Goal: Transaction & Acquisition: Purchase product/service

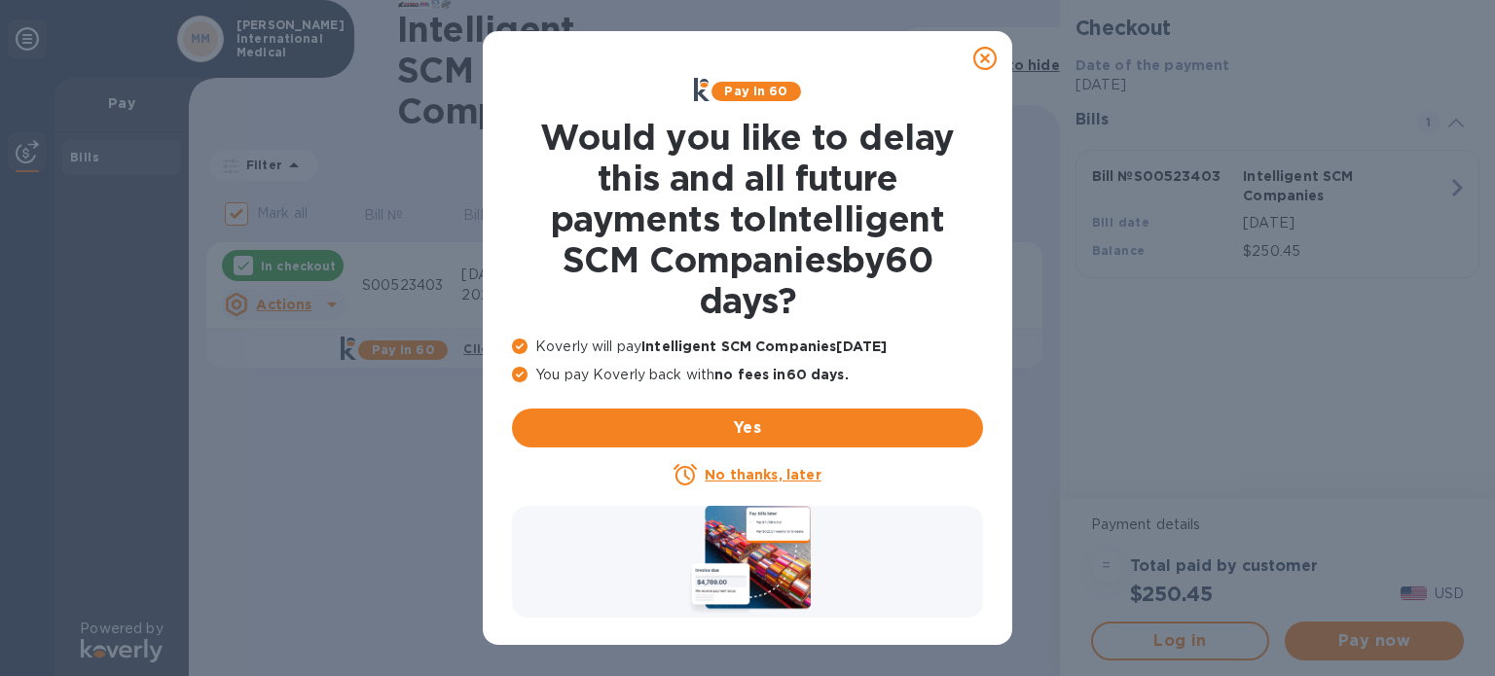
click at [977, 62] on icon at bounding box center [984, 58] width 23 height 23
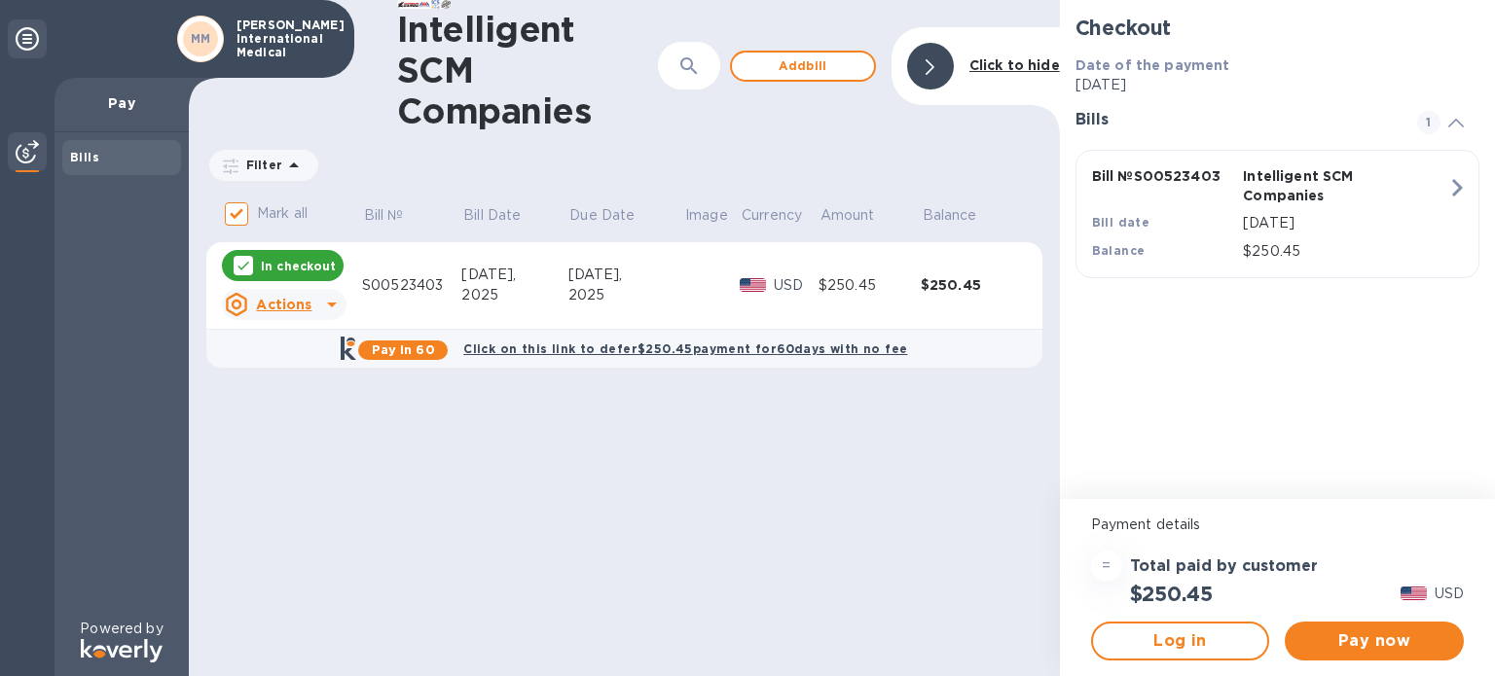
click at [436, 279] on div "S00523403" at bounding box center [411, 285] width 99 height 20
click at [1370, 645] on span "Pay now" at bounding box center [1374, 641] width 148 height 23
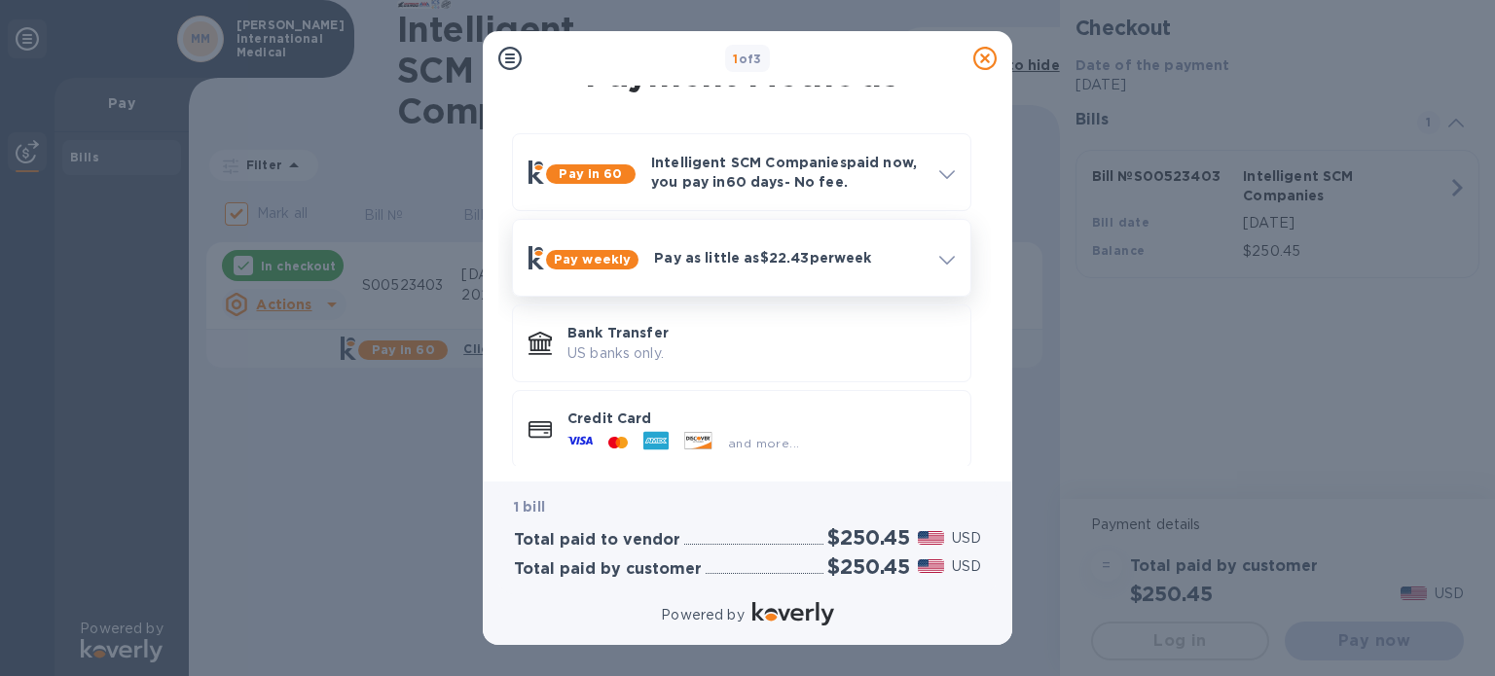
scroll to position [53, 0]
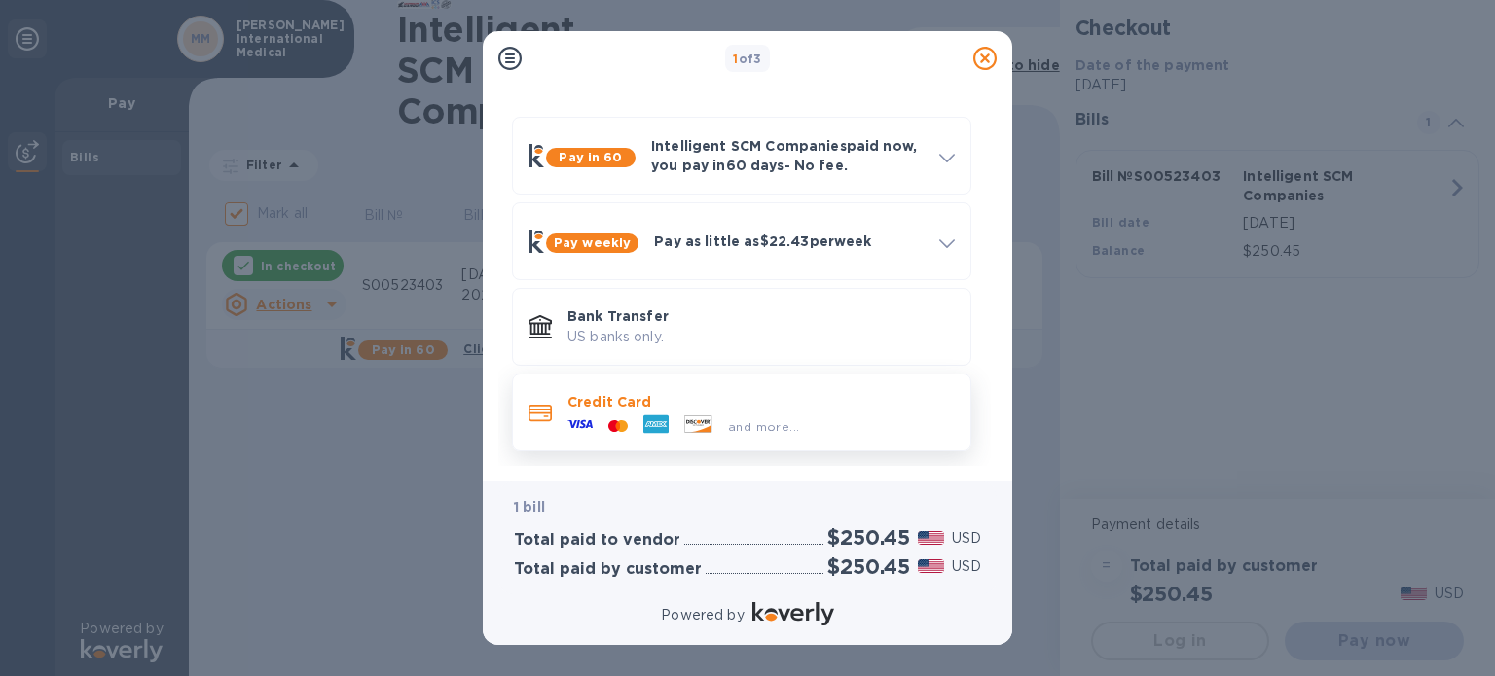
click at [834, 405] on p "Credit Card" at bounding box center [760, 401] width 387 height 19
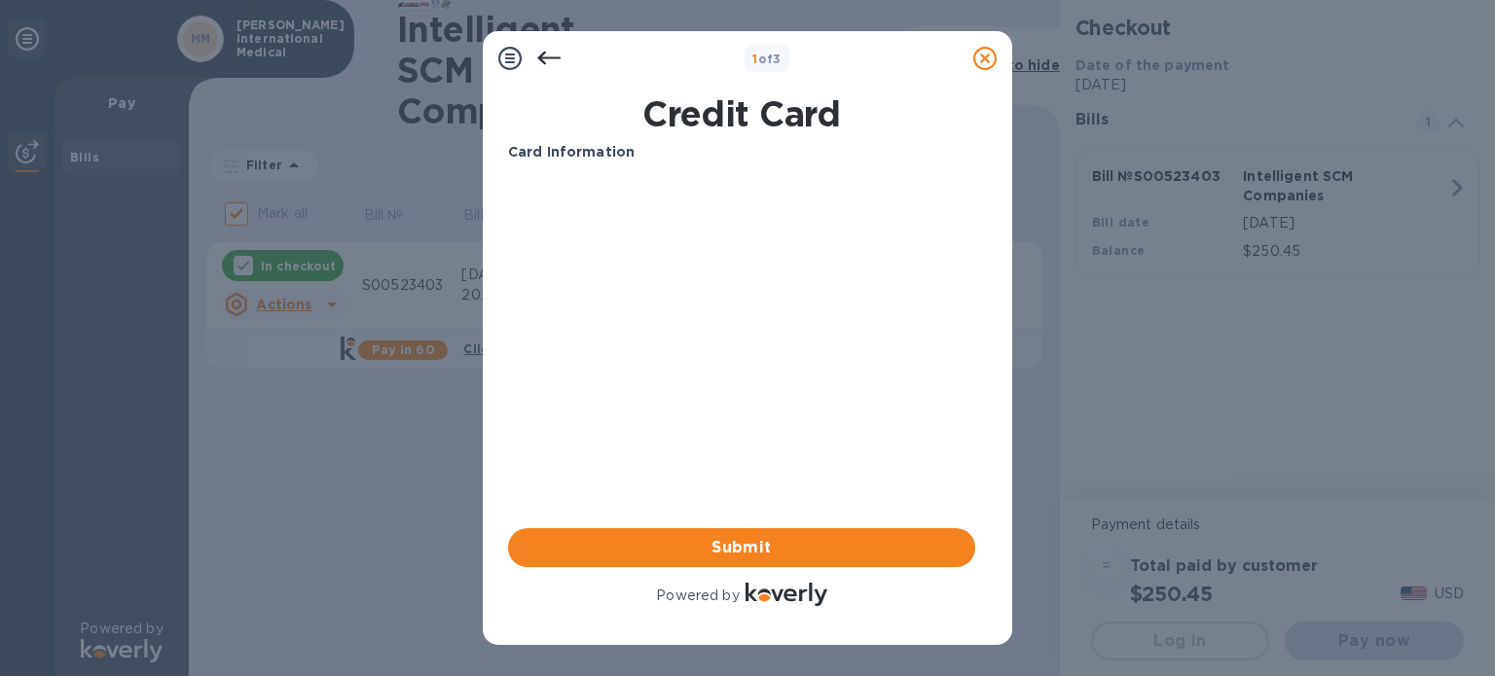
scroll to position [0, 0]
click at [890, 555] on span "Submit" at bounding box center [741, 547] width 436 height 23
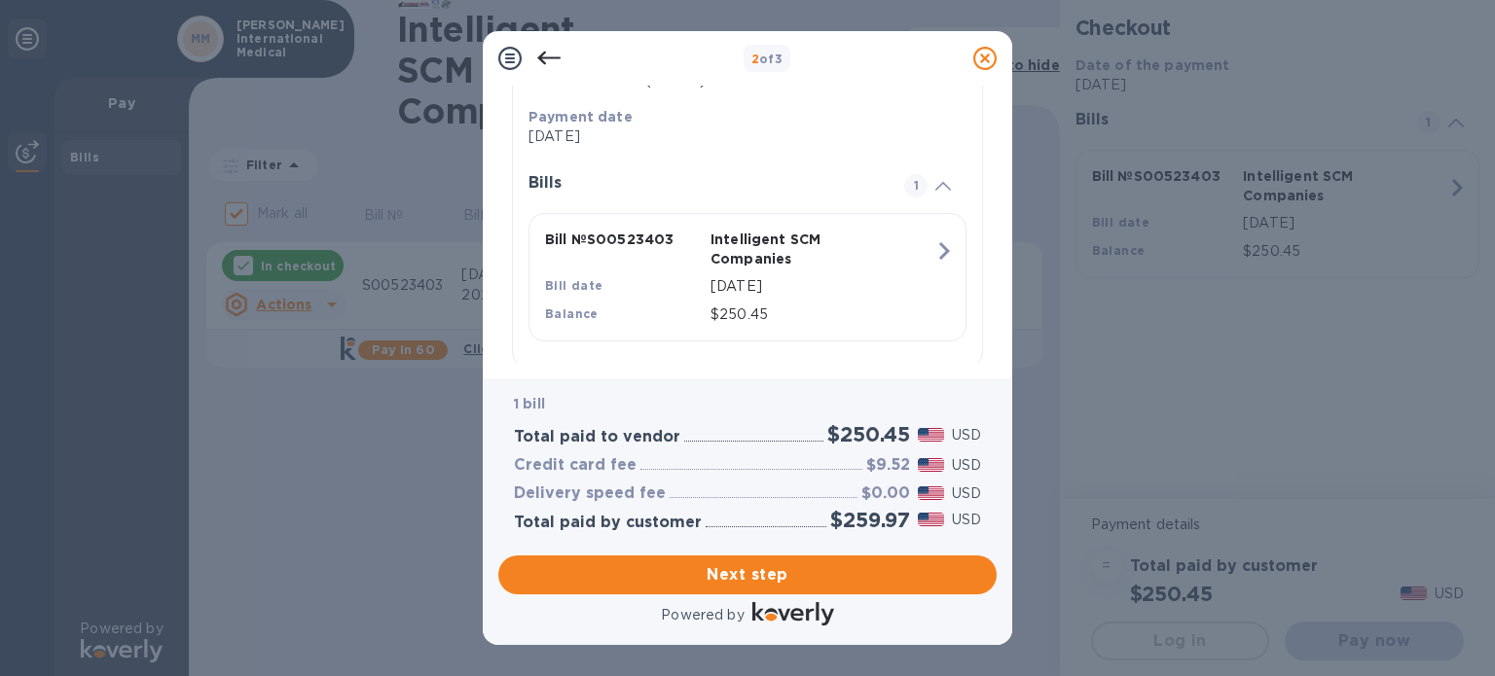
scroll to position [387, 0]
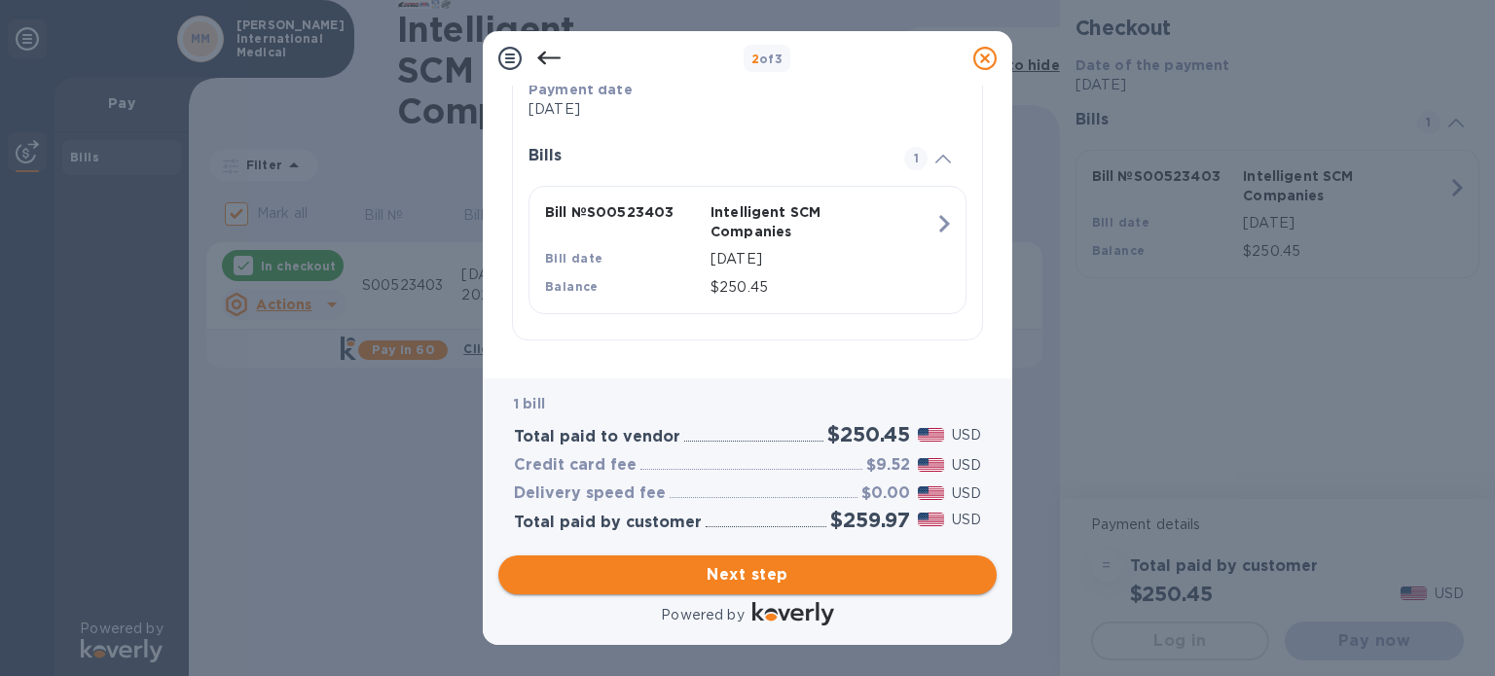
click at [728, 576] on span "Next step" at bounding box center [747, 574] width 467 height 23
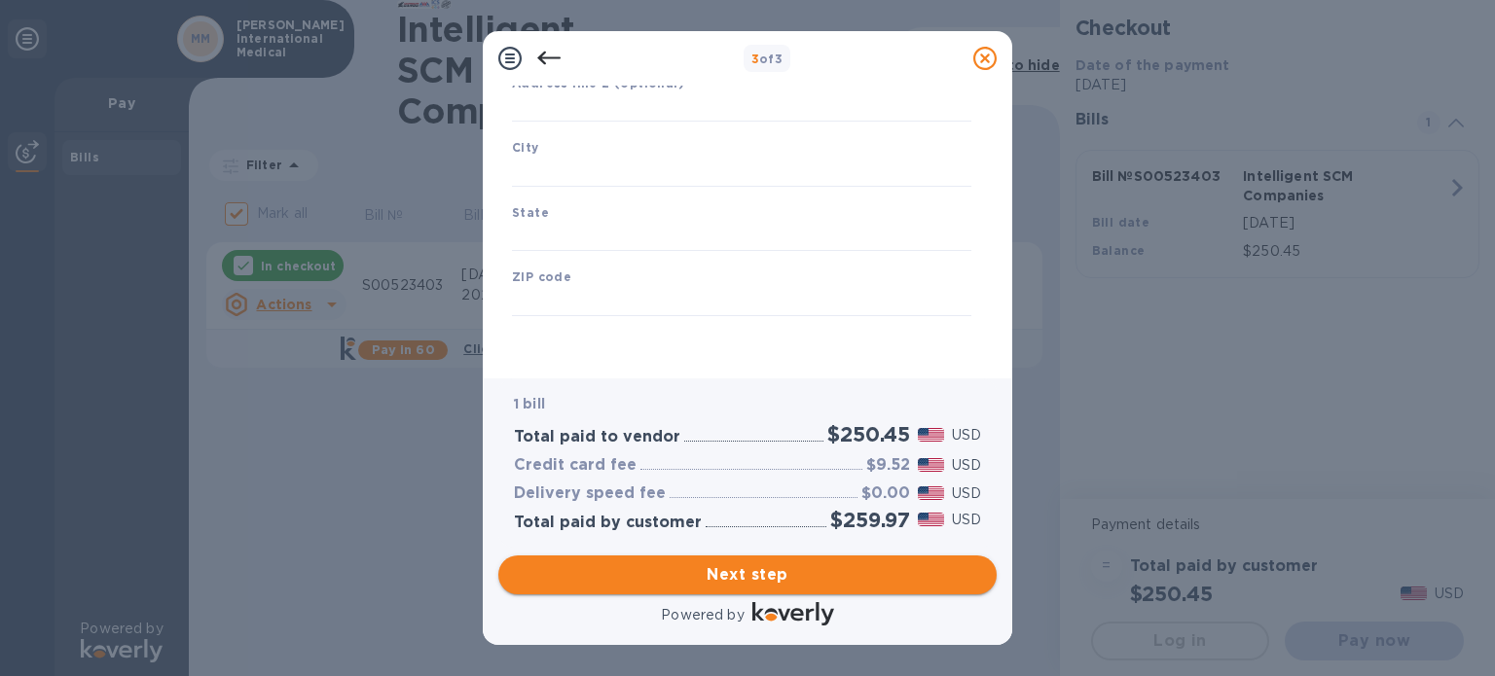
type input "[GEOGRAPHIC_DATA]"
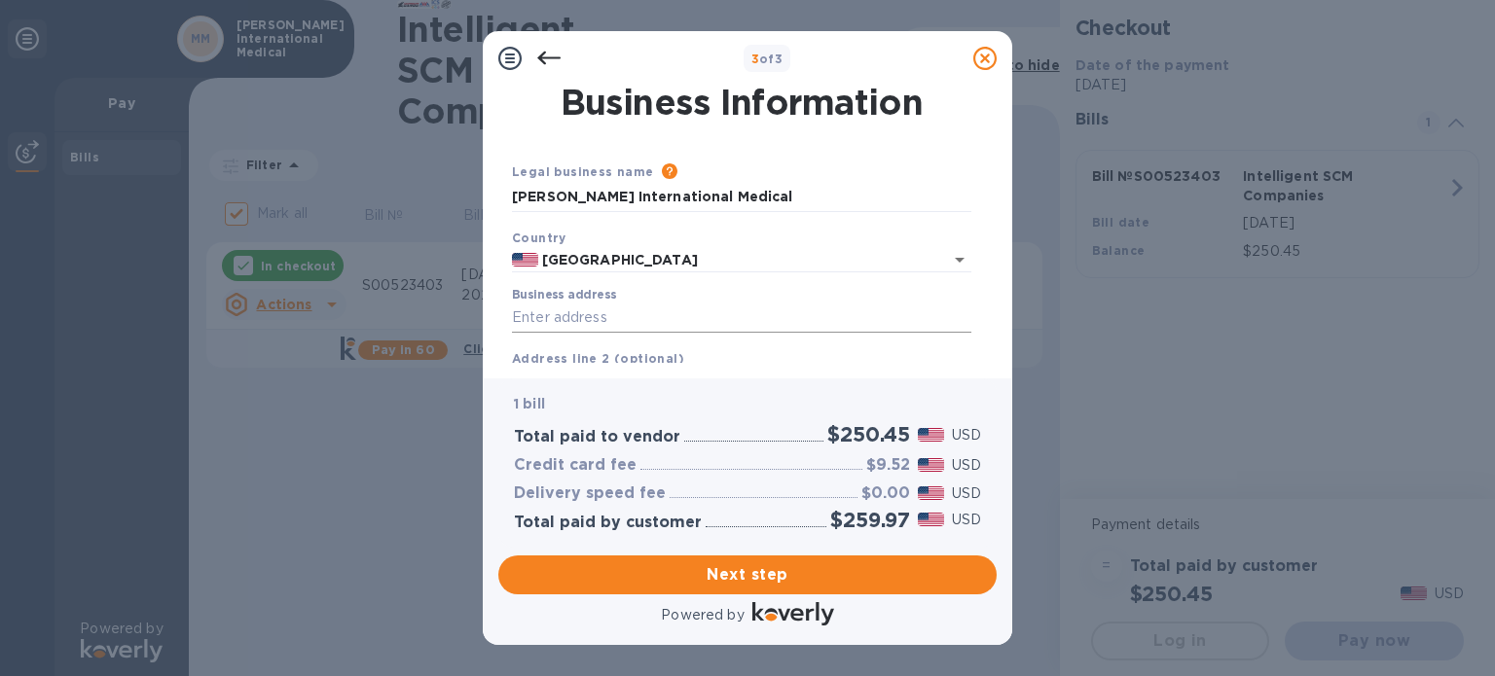
click at [652, 326] on input "Business address" at bounding box center [741, 318] width 459 height 29
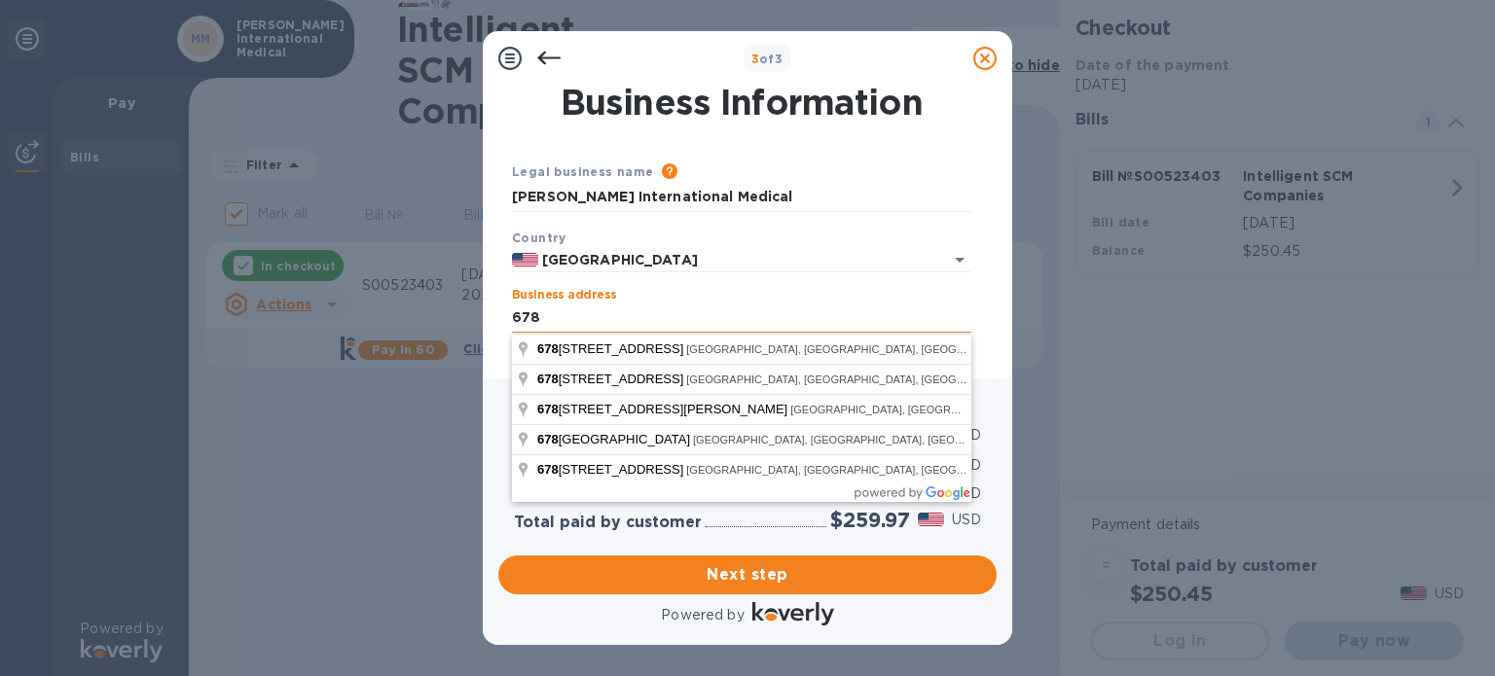
type input "[STREET_ADDRESS]"
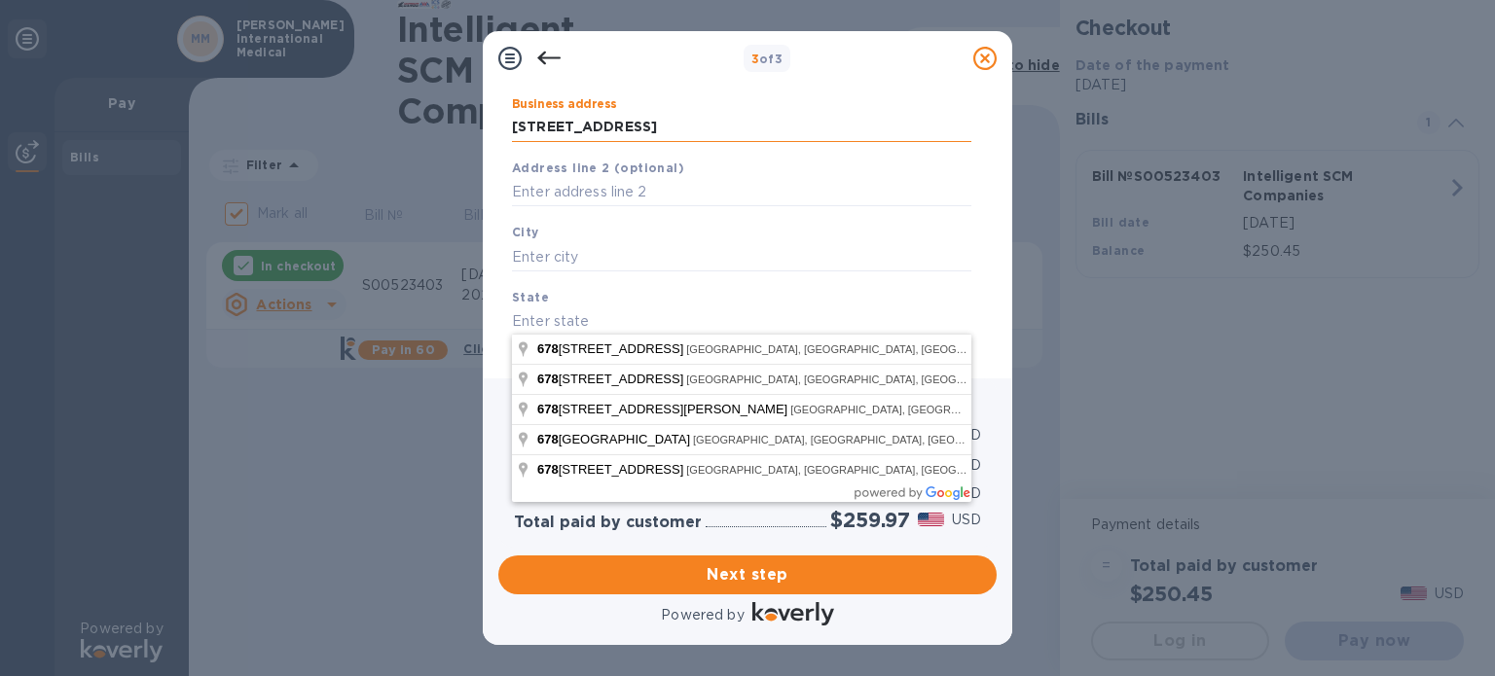
scroll to position [195, 0]
click at [653, 257] on input "text" at bounding box center [741, 252] width 459 height 29
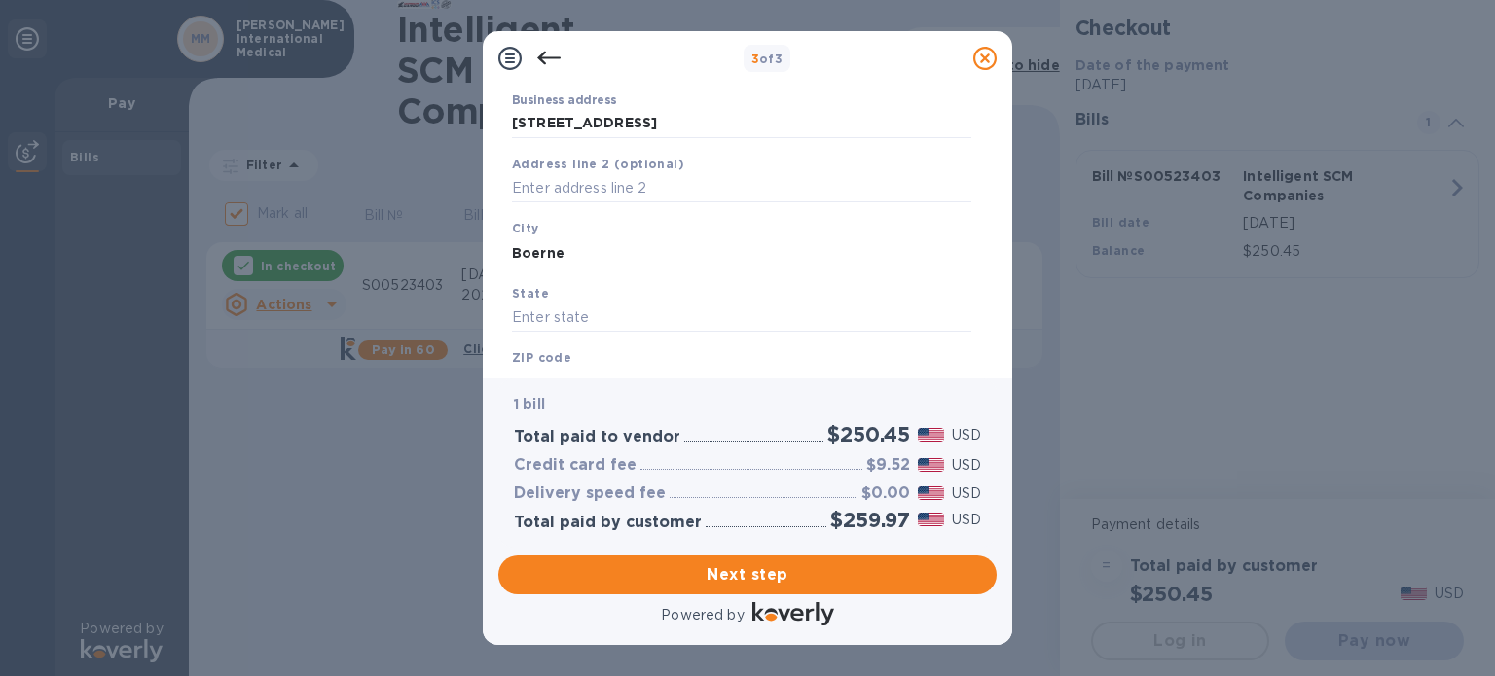
type input "Boerne"
type input "[GEOGRAPHIC_DATA]"
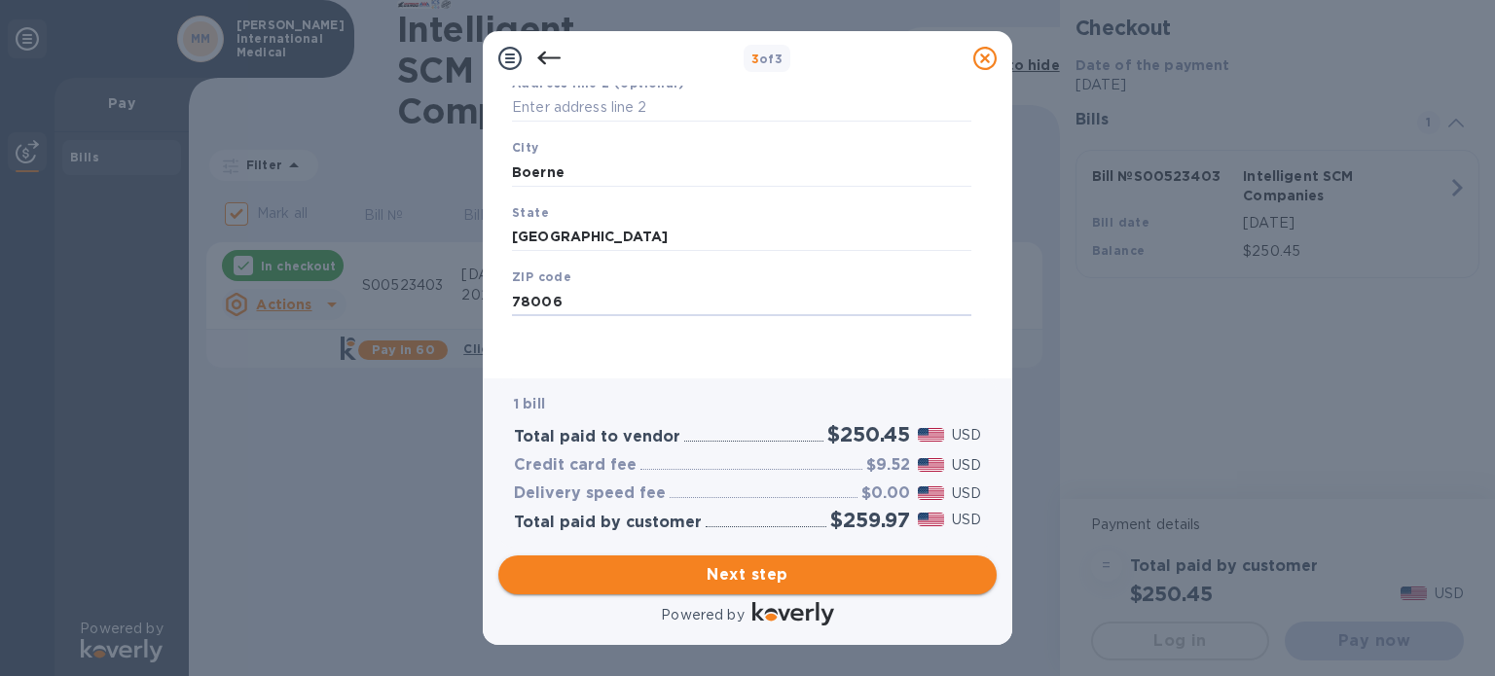
type input "78006"
click at [786, 576] on span "Next step" at bounding box center [747, 574] width 467 height 23
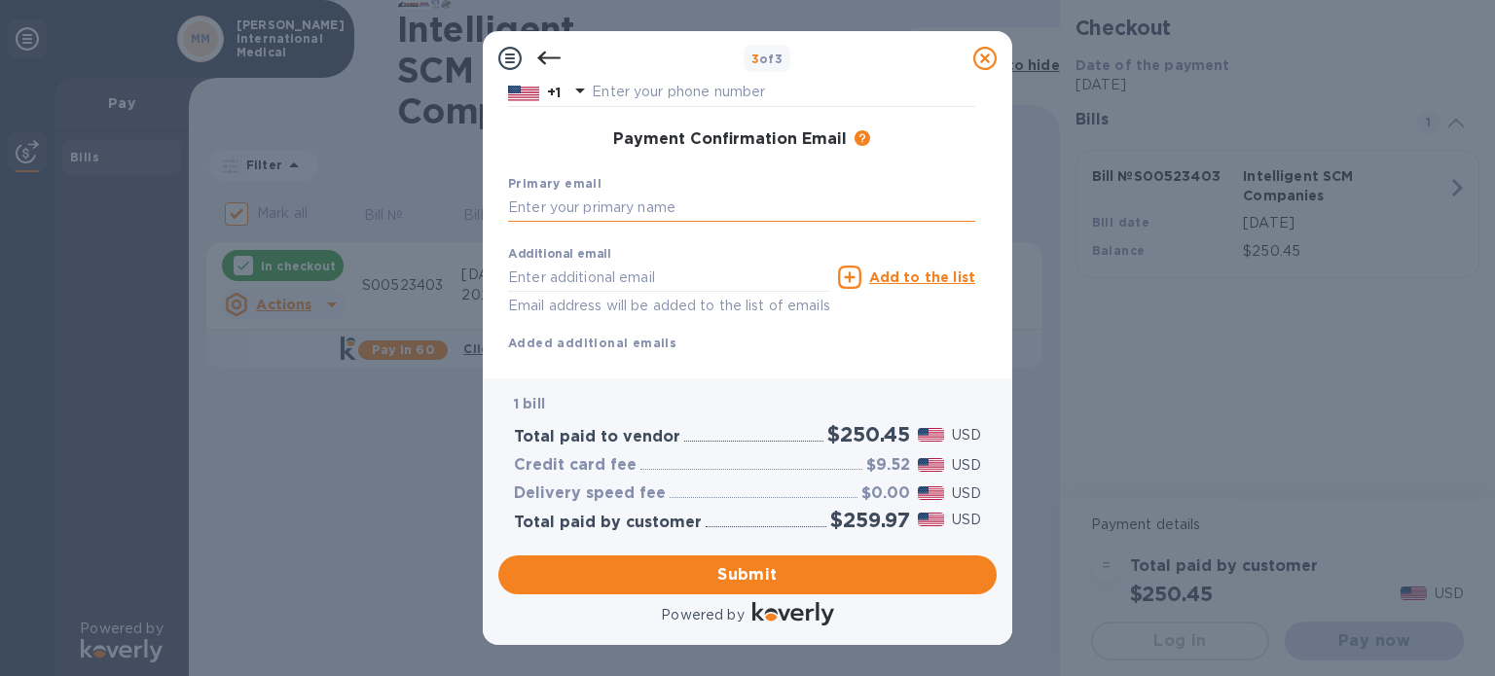
click at [621, 210] on input "text" at bounding box center [741, 208] width 467 height 29
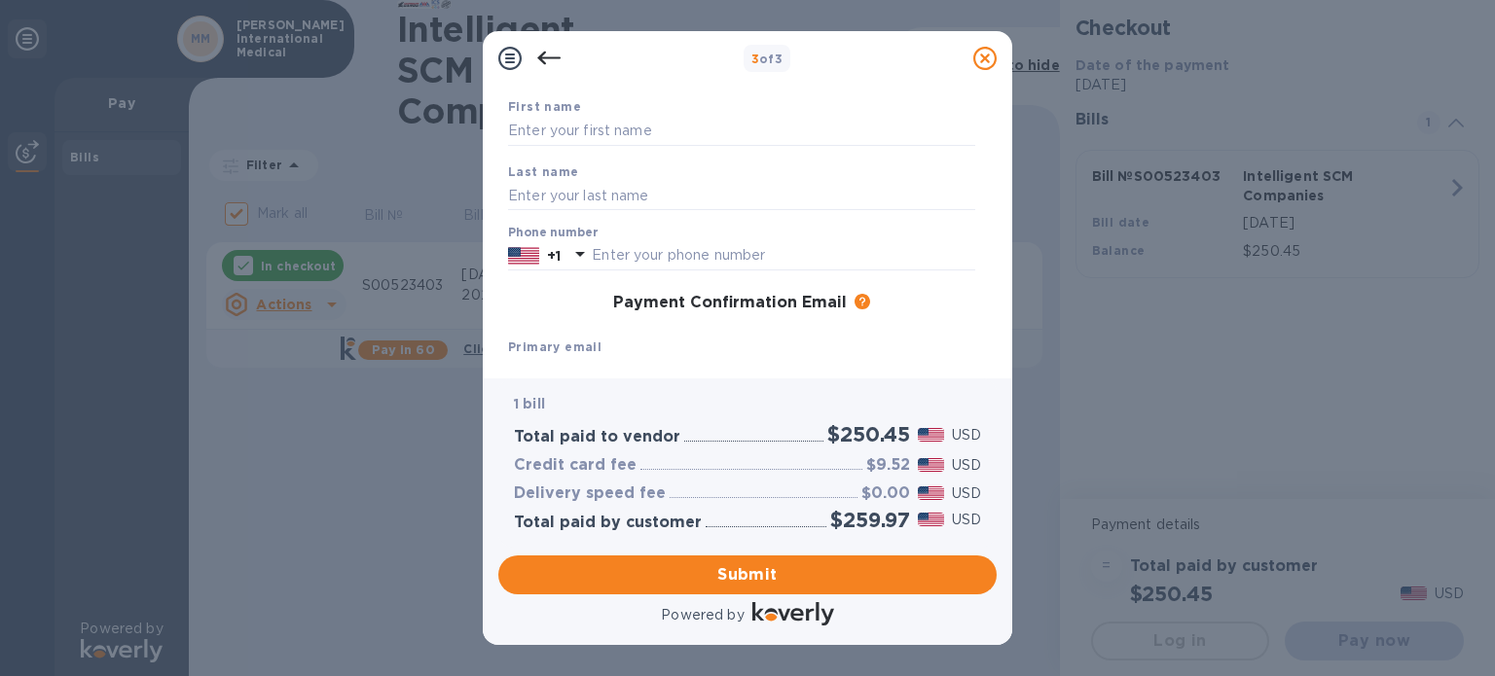
scroll to position [0, 0]
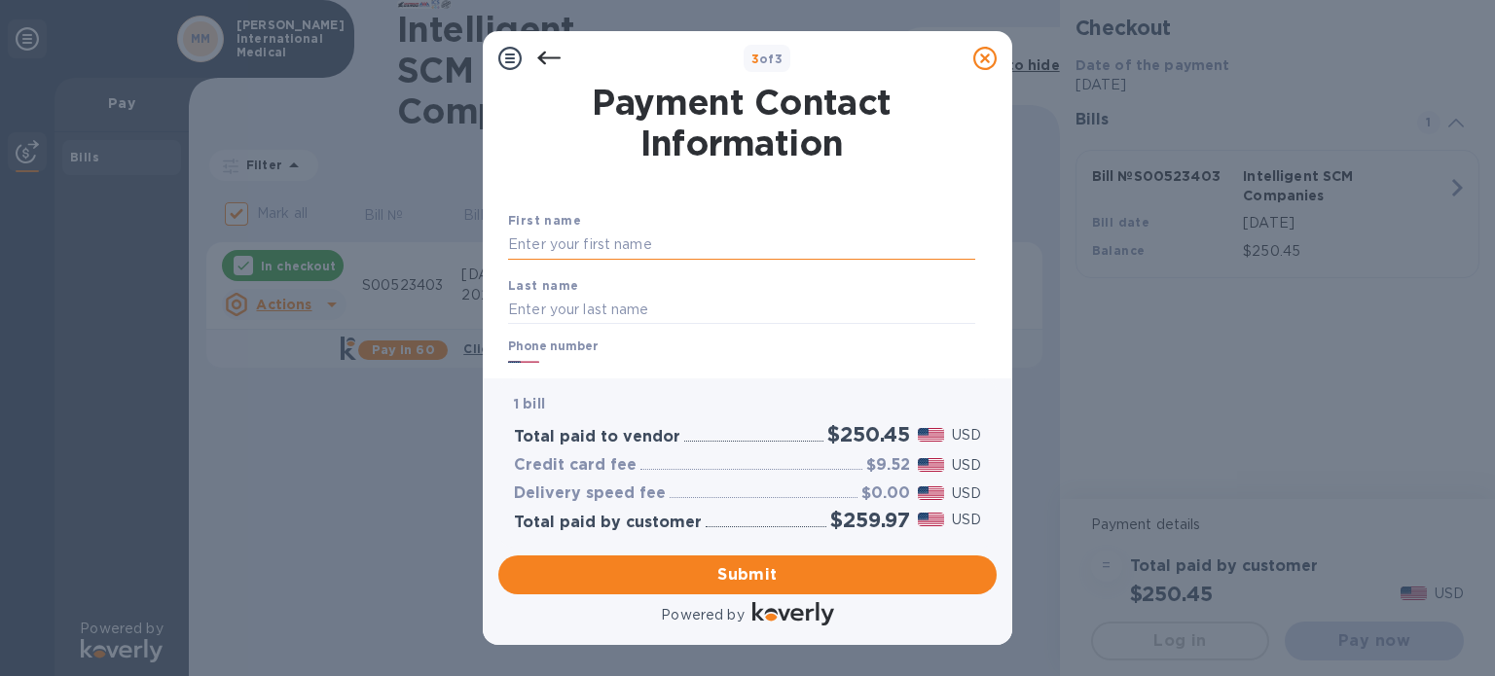
click at [575, 248] on input "text" at bounding box center [741, 245] width 467 height 29
type input "[PERSON_NAME]"
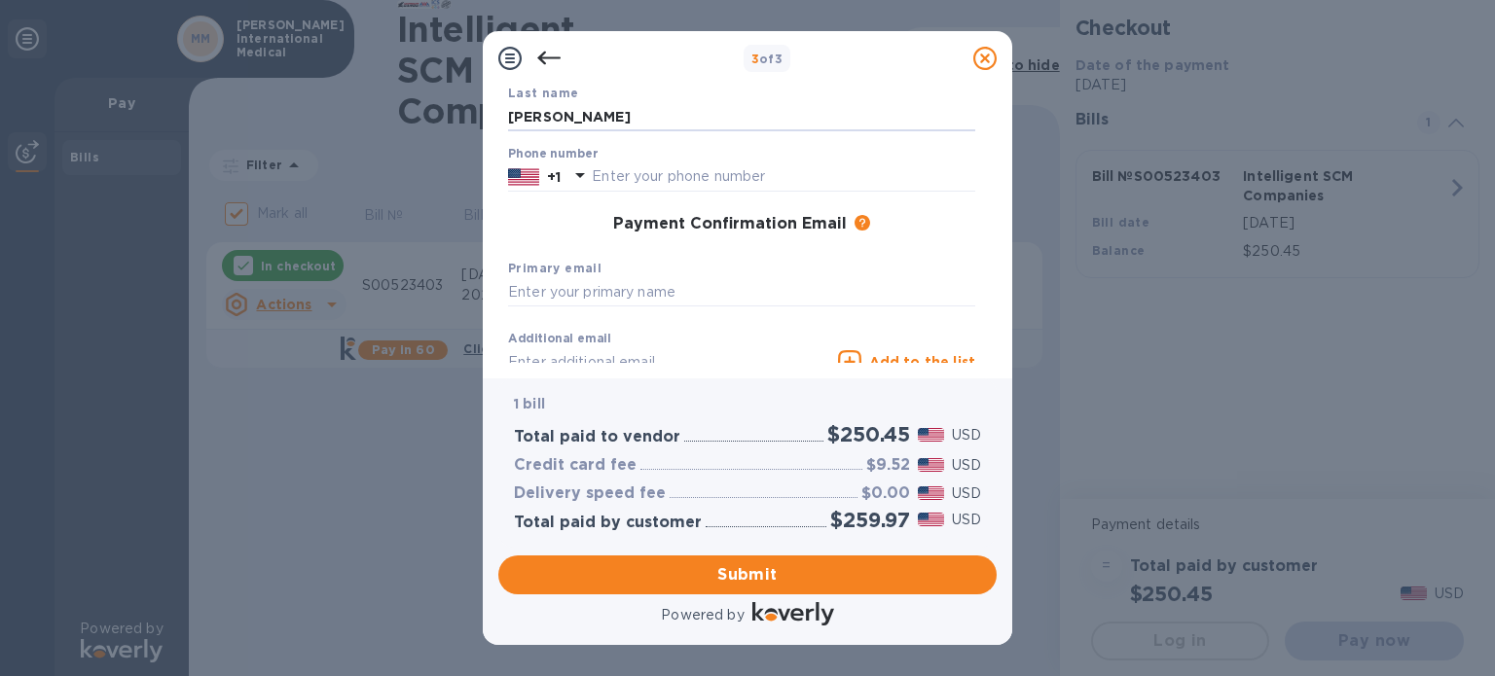
scroll to position [195, 0]
type input "[PERSON_NAME]"
click at [641, 178] on input "text" at bounding box center [783, 175] width 383 height 29
type input "2103631940"
click at [607, 221] on div "Payment Confirmation Email The added email addresses will be used to send the p…" at bounding box center [741, 222] width 467 height 19
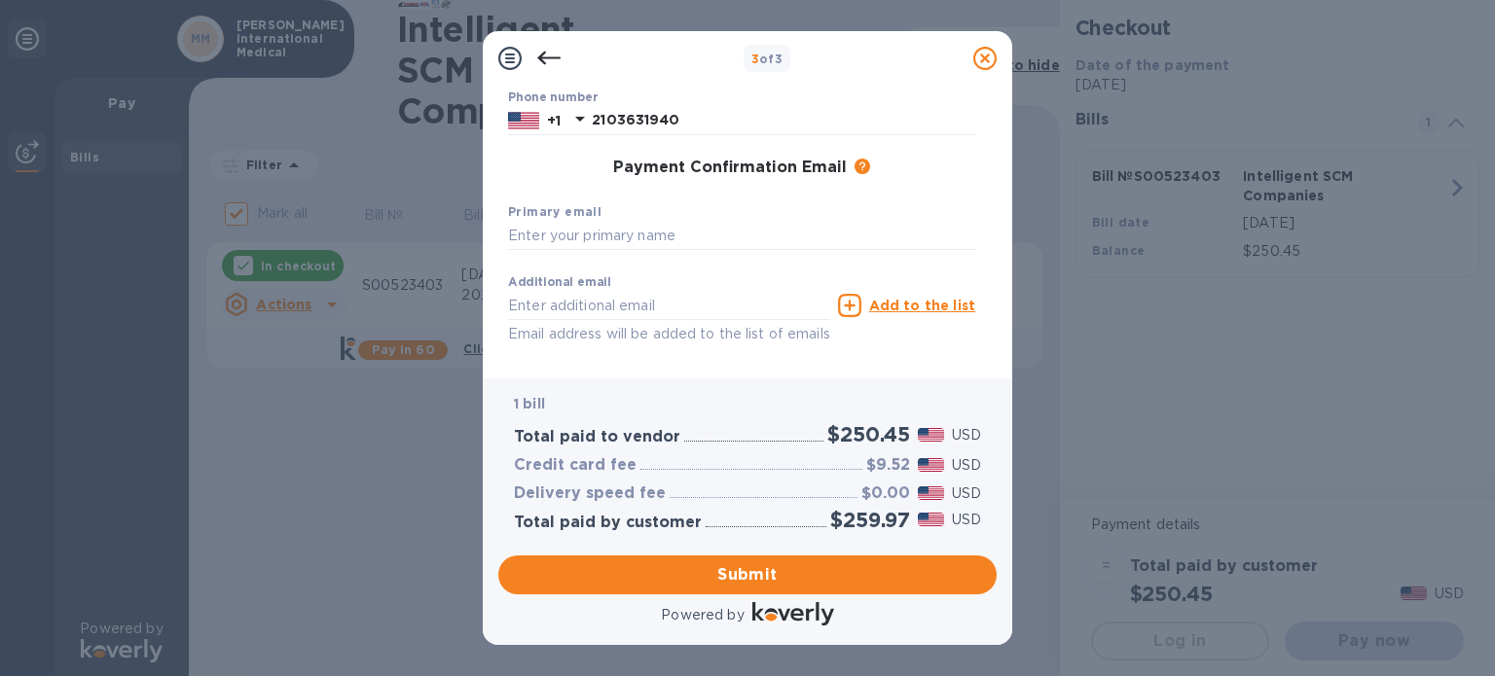
scroll to position [292, 0]
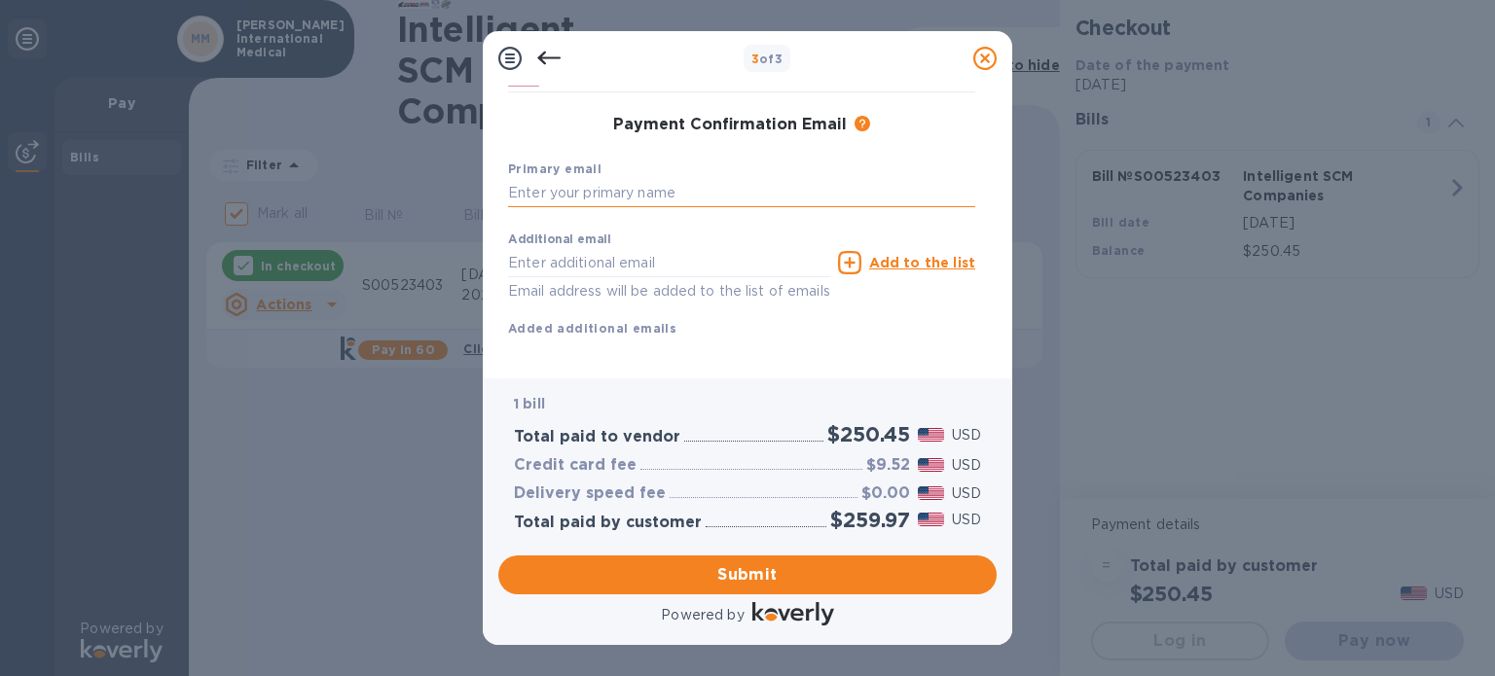
click at [640, 195] on input "text" at bounding box center [741, 193] width 467 height 29
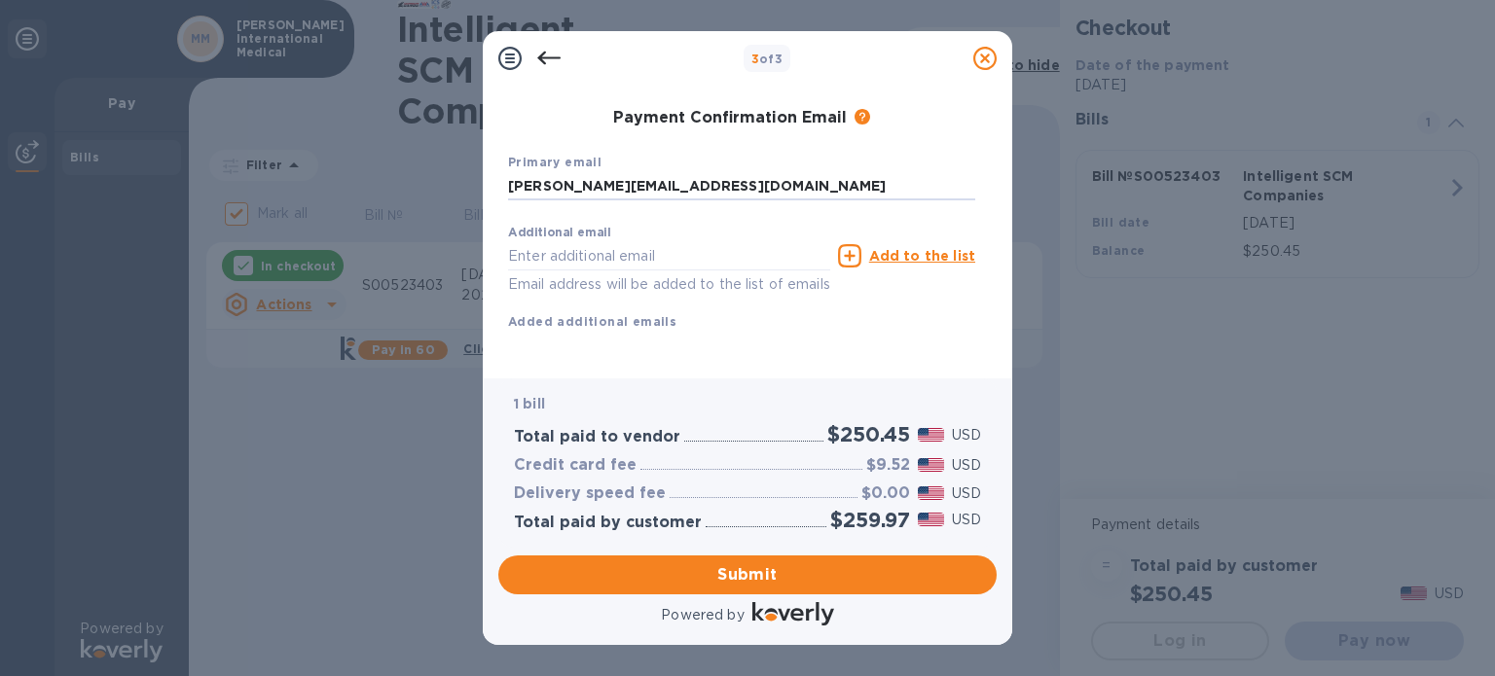
scroll to position [323, 0]
type input "[PERSON_NAME][EMAIL_ADDRESS][DOMAIN_NAME]"
click at [782, 579] on span "Submit" at bounding box center [747, 574] width 467 height 23
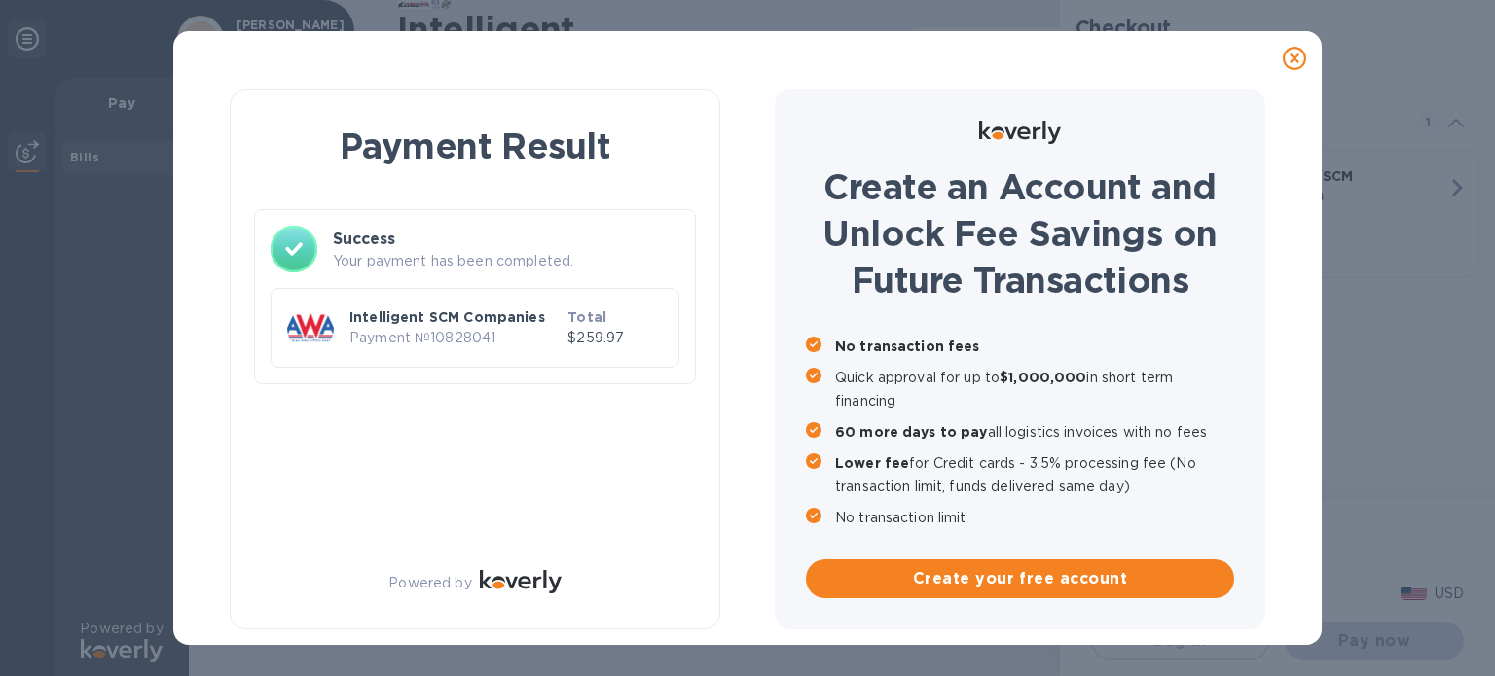
checkbox input "false"
